Goal: Manage account settings

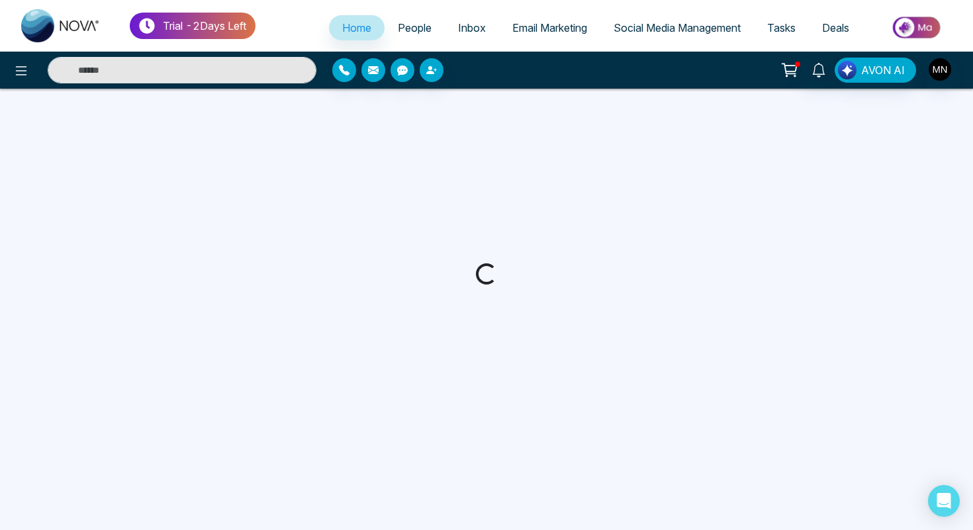
select select "*"
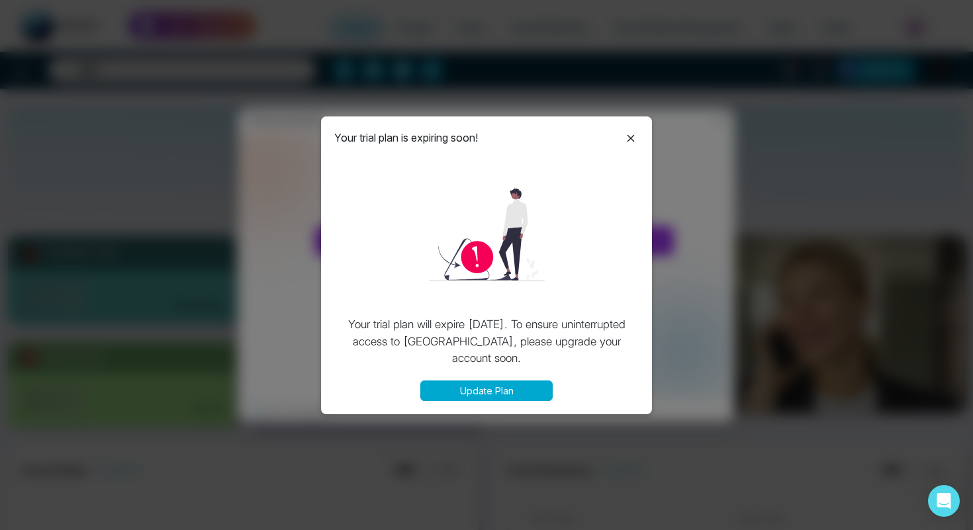
click at [635, 132] on icon at bounding box center [631, 138] width 16 height 16
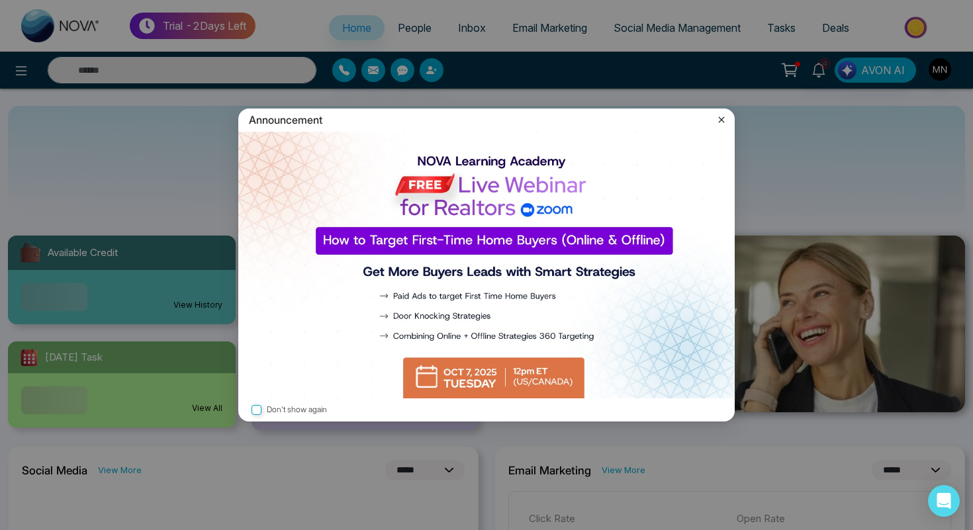
click at [902, 167] on div "Announcement Don't show again" at bounding box center [486, 265] width 973 height 530
click at [720, 118] on icon at bounding box center [722, 119] width 6 height 6
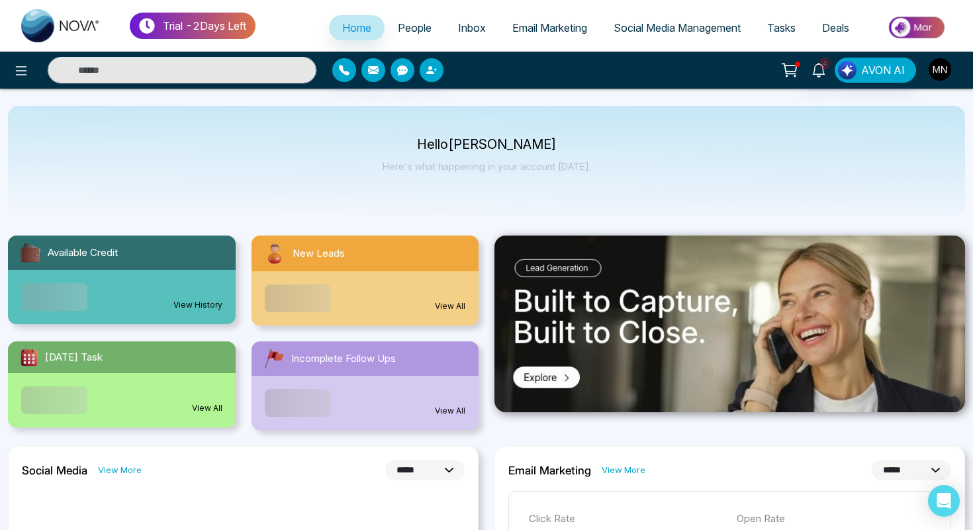
click at [941, 66] on img "button" at bounding box center [939, 69] width 22 height 22
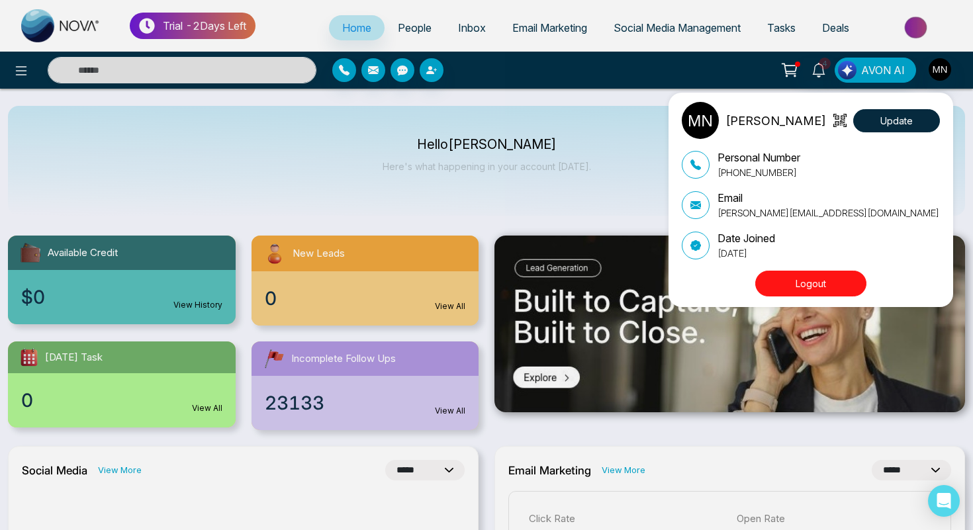
click at [550, 145] on div "[PERSON_NAME] Update Personal Number [PHONE_NUMBER] Email [PERSON_NAME][EMAIL_A…" at bounding box center [486, 265] width 973 height 530
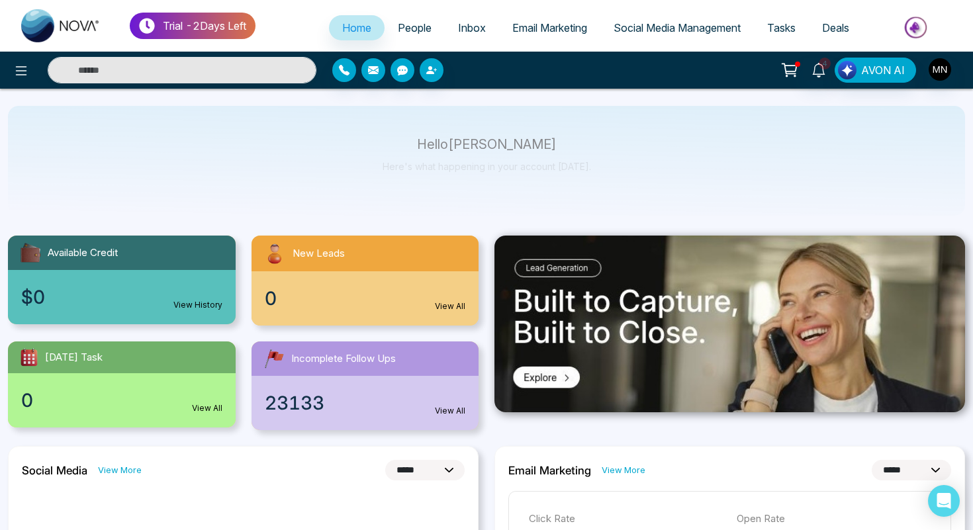
scroll to position [126, 0]
